Goal: Obtain resource: Obtain resource

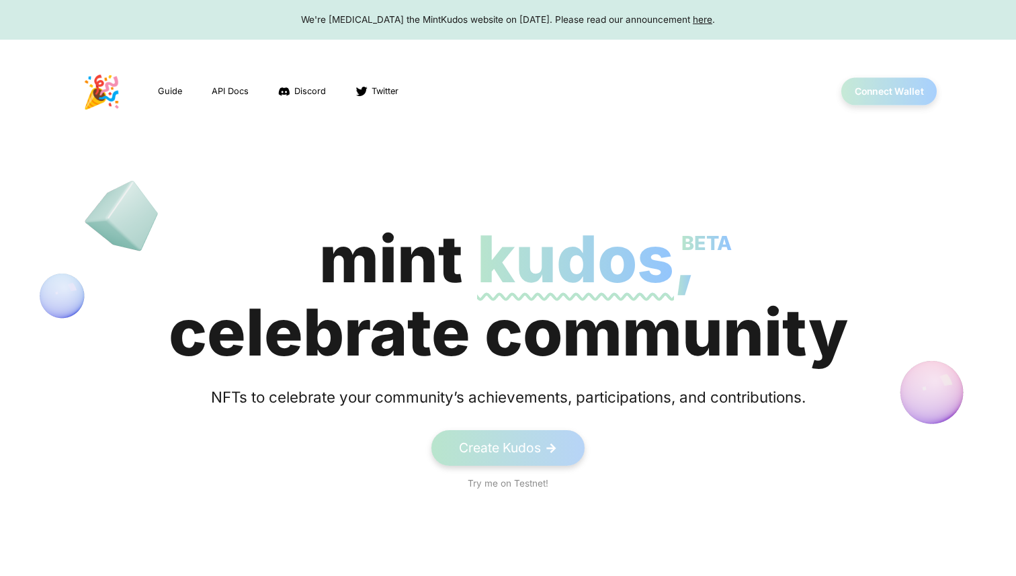
click at [879, 95] on button "Connect Wallet" at bounding box center [889, 92] width 96 height 28
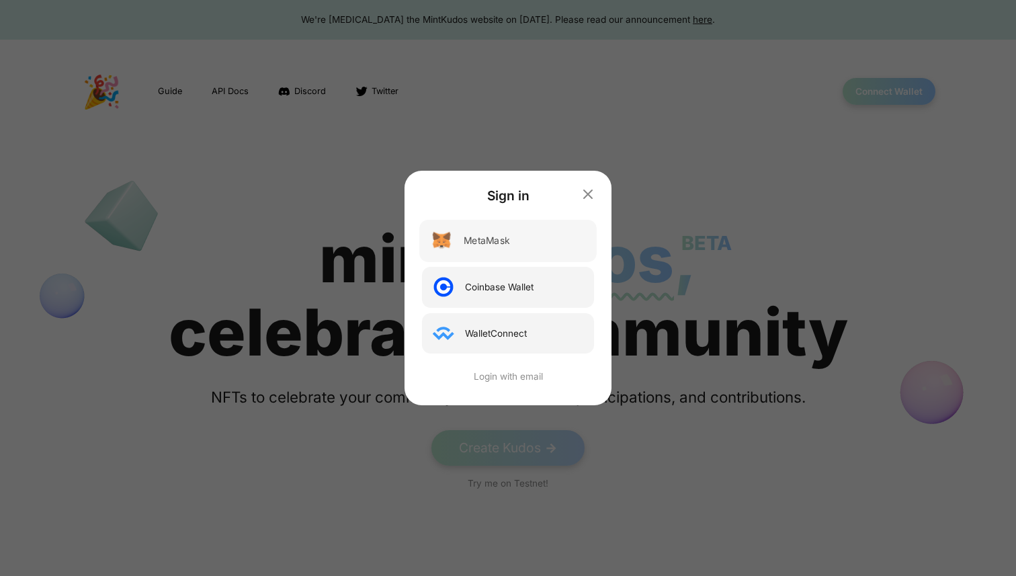
click at [556, 244] on div "MetaMask" at bounding box center [507, 241] width 177 height 42
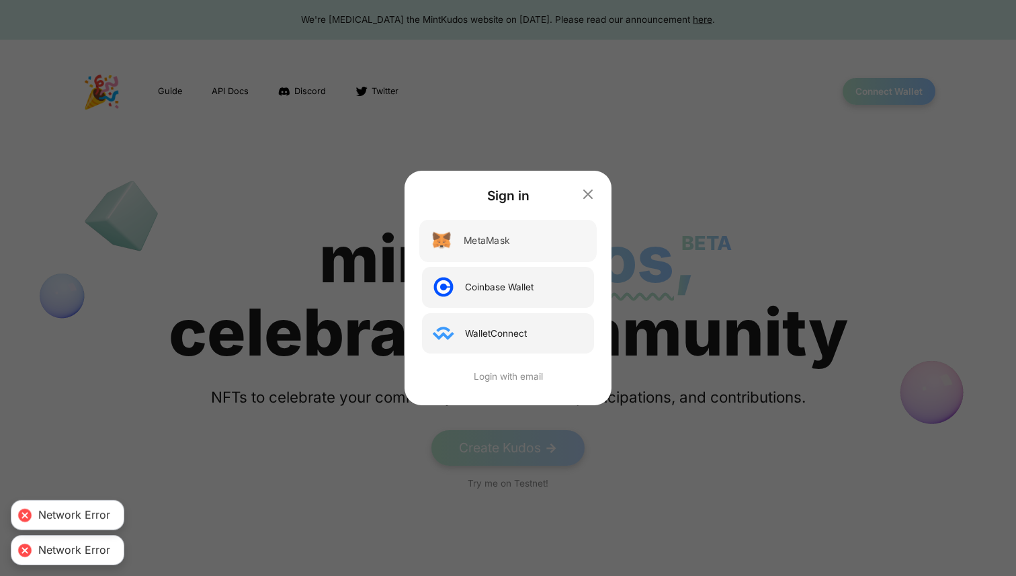
click at [556, 244] on div "MetaMask" at bounding box center [507, 241] width 177 height 42
click at [591, 193] on icon "button" at bounding box center [588, 193] width 17 height 17
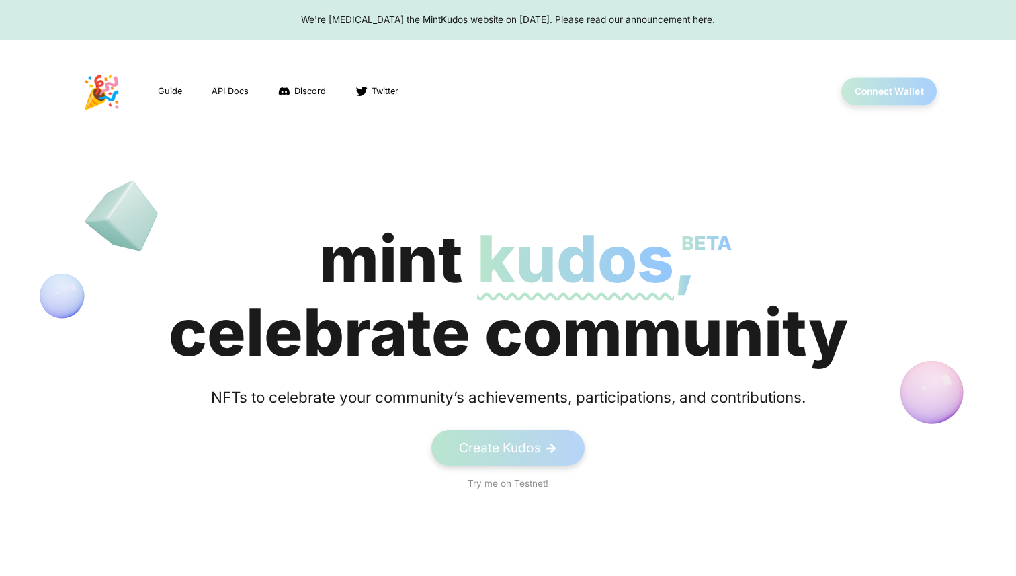
click at [881, 81] on button "Connect Wallet" at bounding box center [889, 92] width 96 height 28
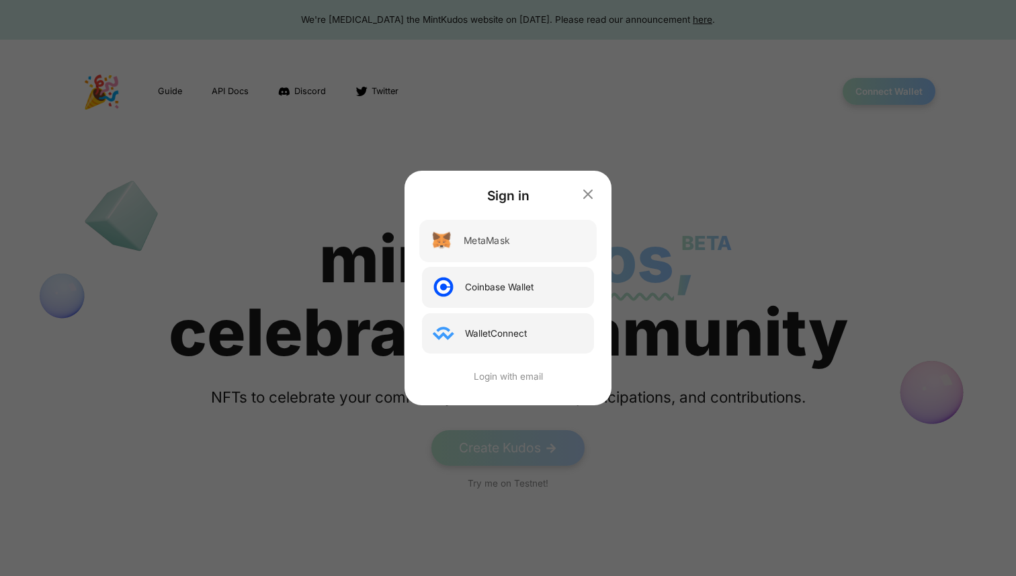
click at [493, 253] on div "MetaMask" at bounding box center [507, 241] width 177 height 42
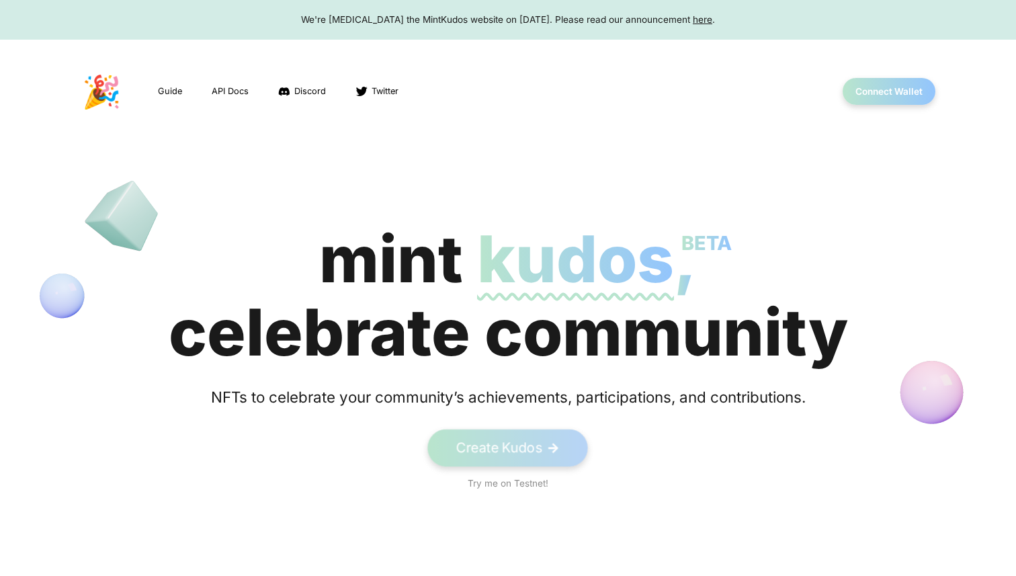
click at [484, 459] on link "Create Kudos ->" at bounding box center [508, 447] width 161 height 37
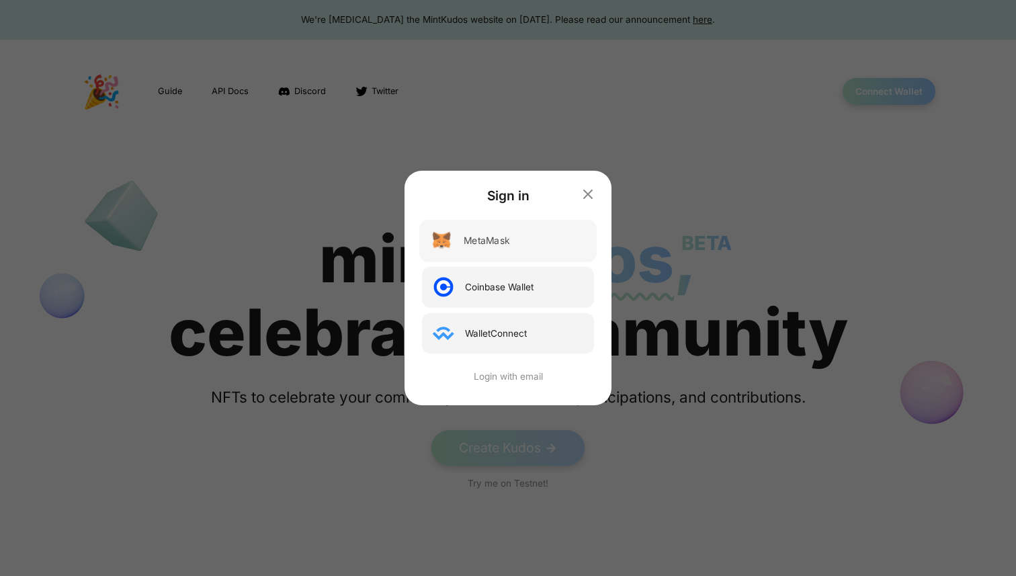
click at [491, 238] on div "MetaMask" at bounding box center [487, 241] width 46 height 14
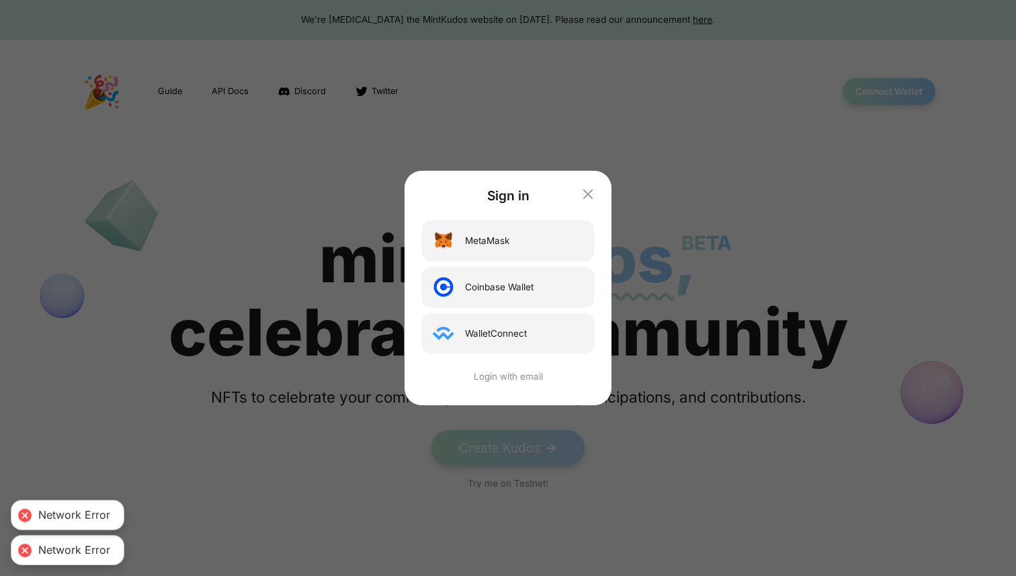
click at [593, 195] on icon "button" at bounding box center [588, 193] width 17 height 17
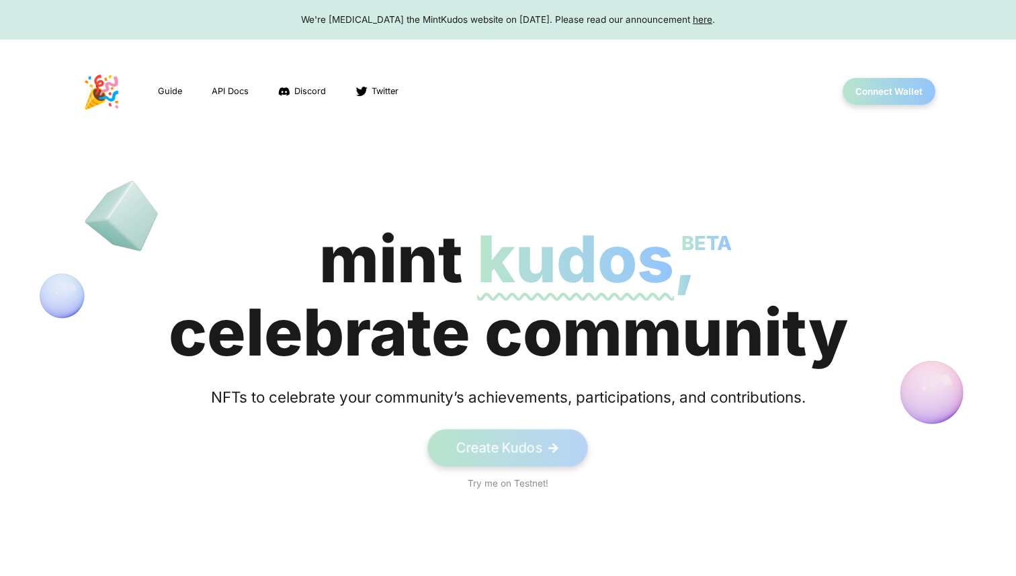
click at [498, 445] on link "Create Kudos ->" at bounding box center [508, 447] width 161 height 37
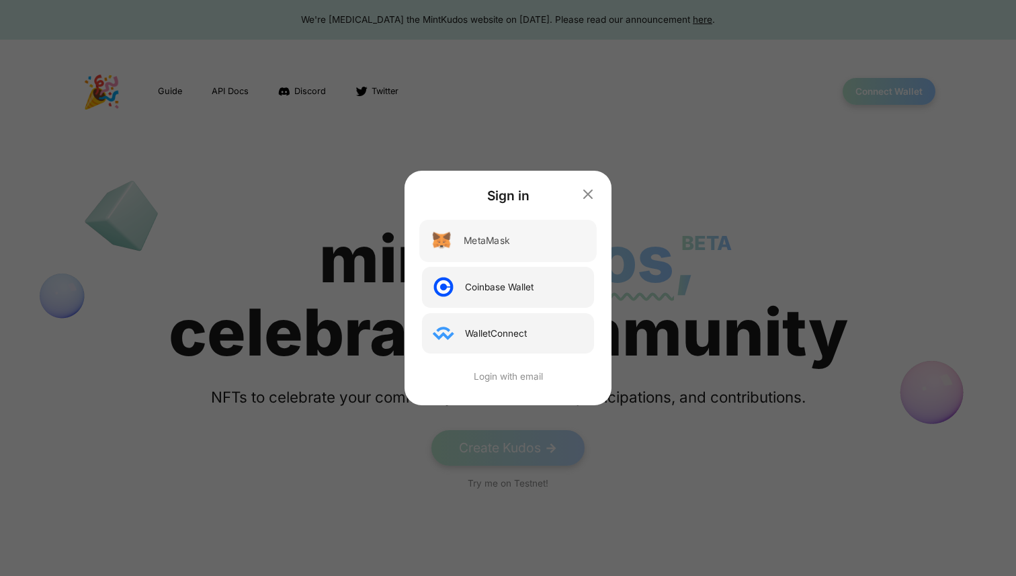
click at [513, 249] on div "MetaMask" at bounding box center [507, 241] width 177 height 42
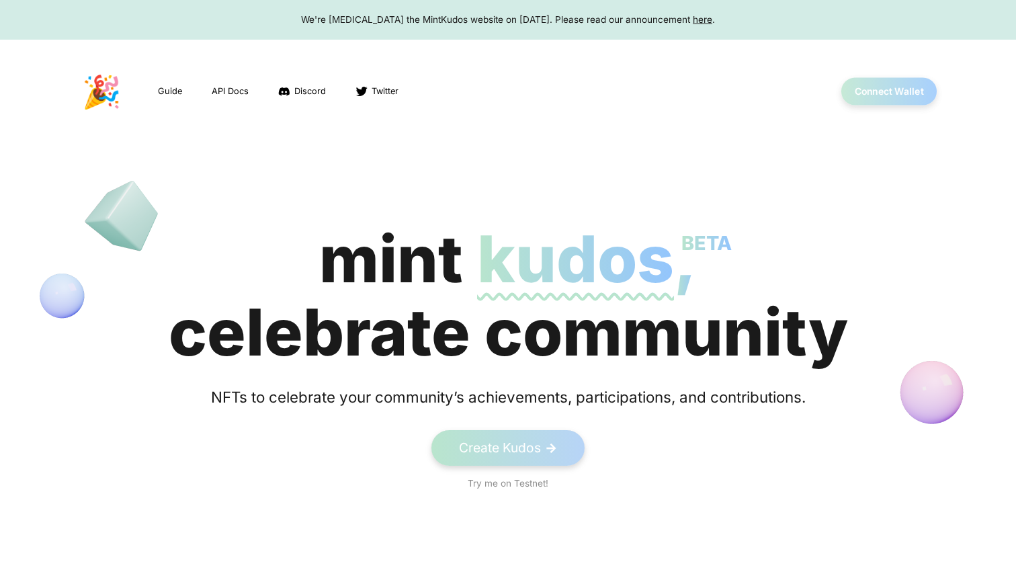
click at [885, 97] on button "Connect Wallet" at bounding box center [889, 92] width 96 height 28
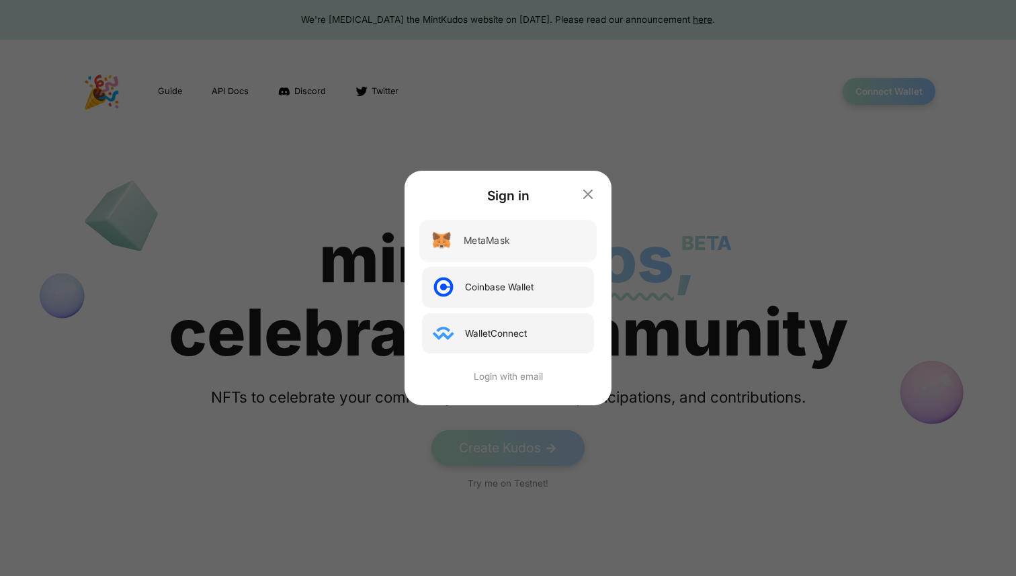
click at [512, 247] on div "MetaMask" at bounding box center [507, 241] width 177 height 42
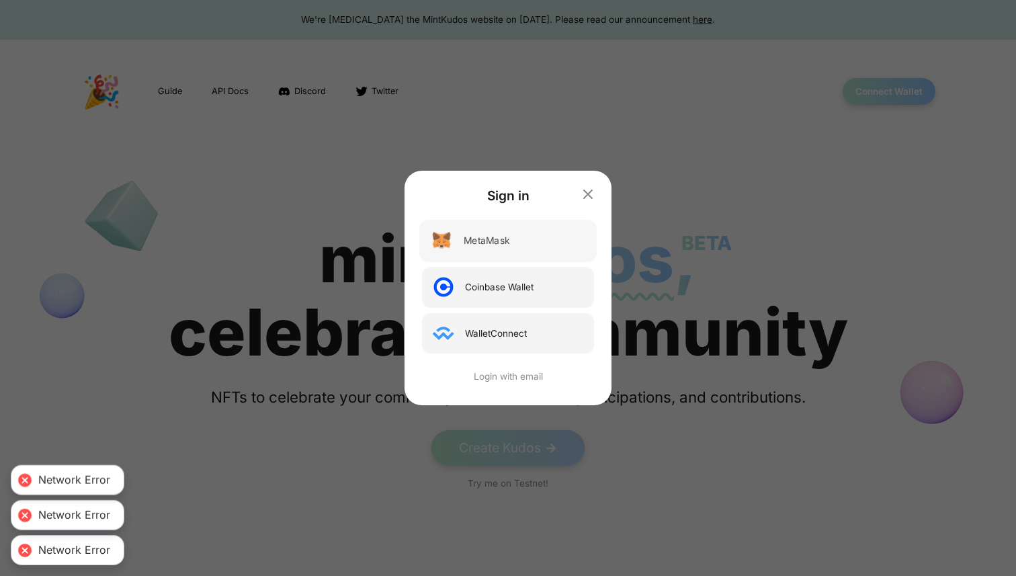
click at [512, 247] on div "MetaMask" at bounding box center [507, 241] width 177 height 42
click at [588, 192] on icon "button" at bounding box center [588, 194] width 8 height 8
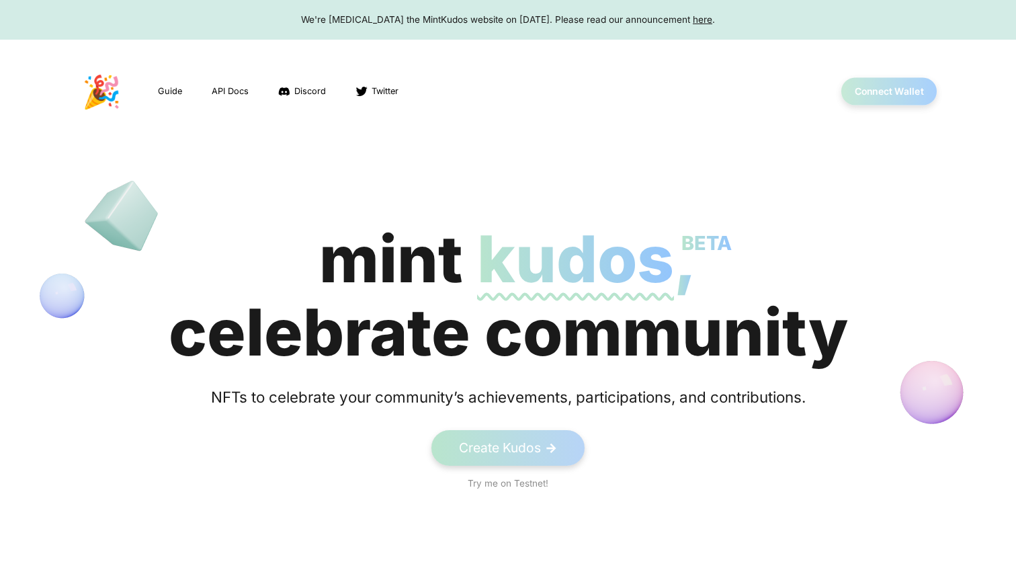
click at [872, 83] on button "Connect Wallet" at bounding box center [889, 92] width 96 height 28
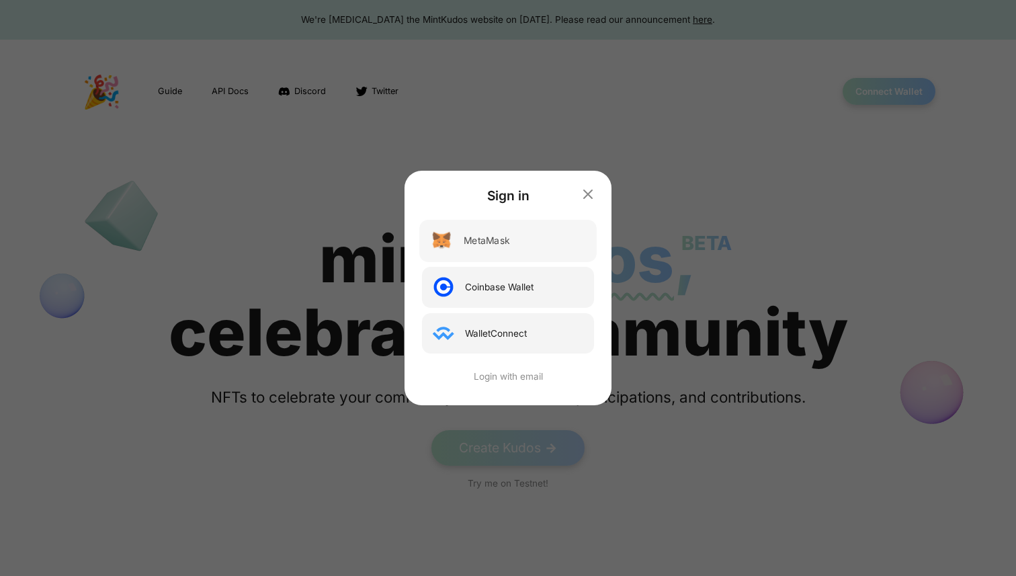
click at [504, 232] on div "MetaMask" at bounding box center [507, 241] width 177 height 42
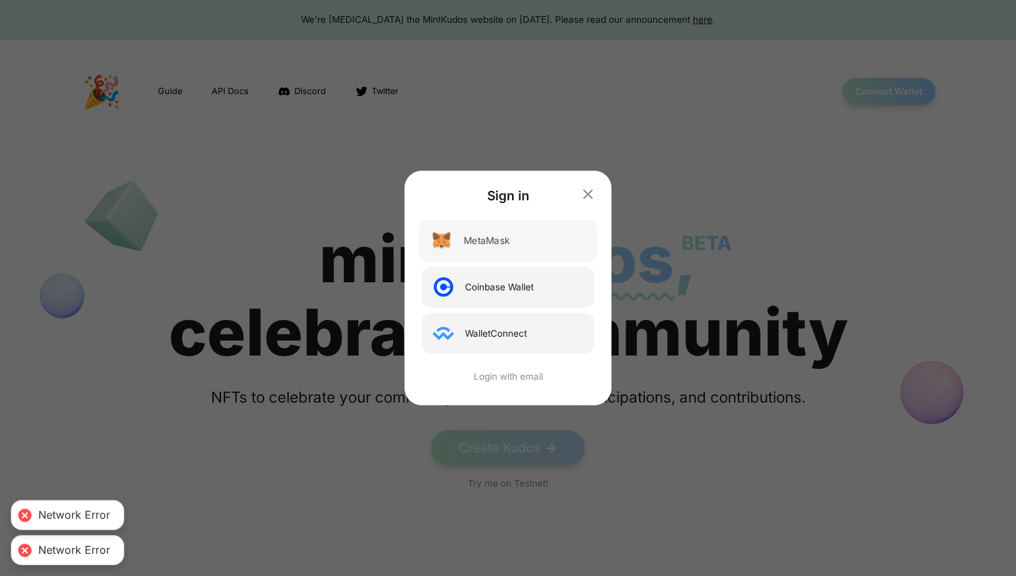
click at [504, 232] on div "MetaMask" at bounding box center [507, 241] width 177 height 42
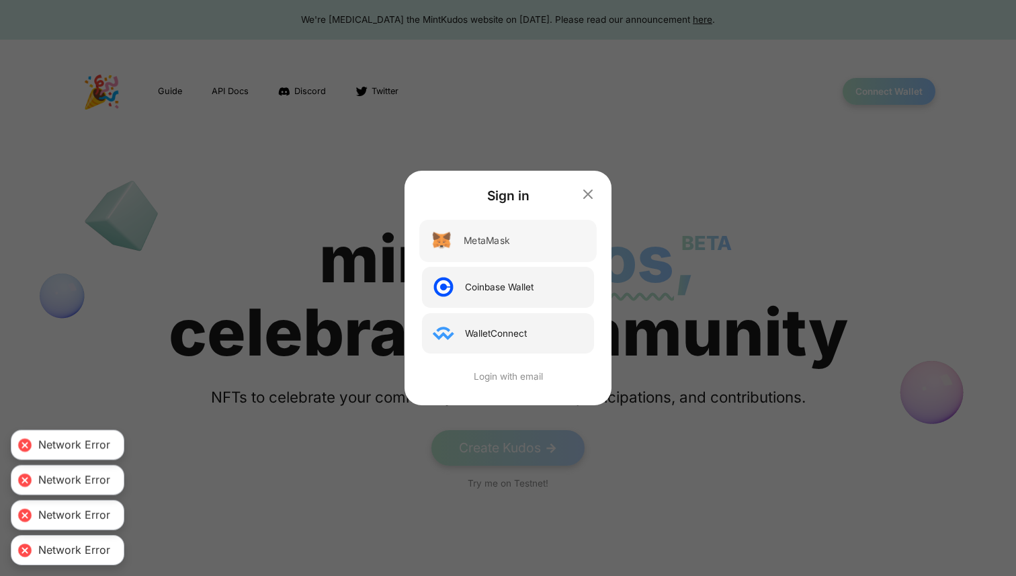
click at [504, 232] on div "MetaMask" at bounding box center [507, 241] width 177 height 42
click at [586, 193] on icon "button" at bounding box center [588, 193] width 17 height 17
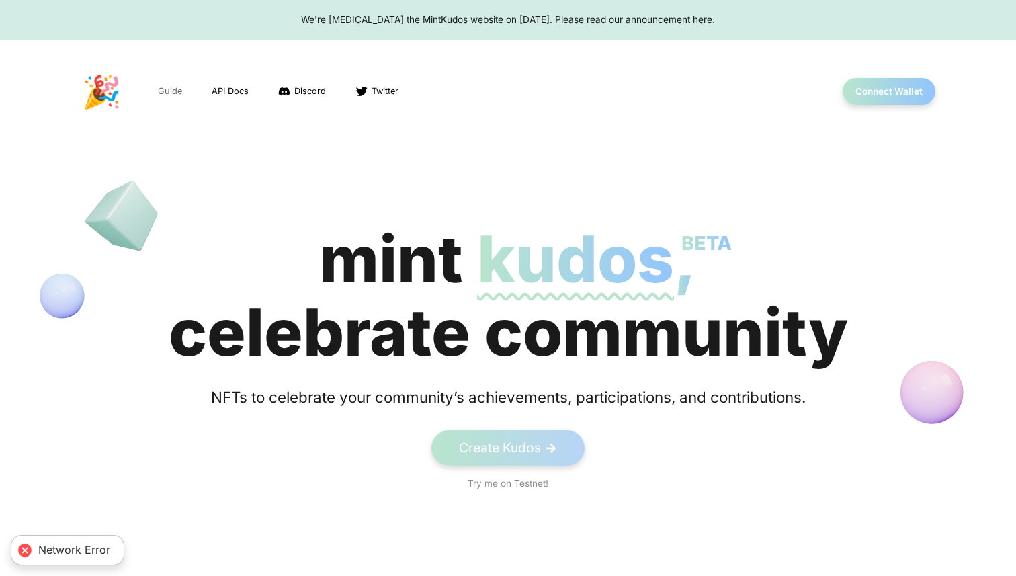
click at [159, 85] on link "Guide" at bounding box center [170, 90] width 27 height 15
